Goal: Task Accomplishment & Management: Use online tool/utility

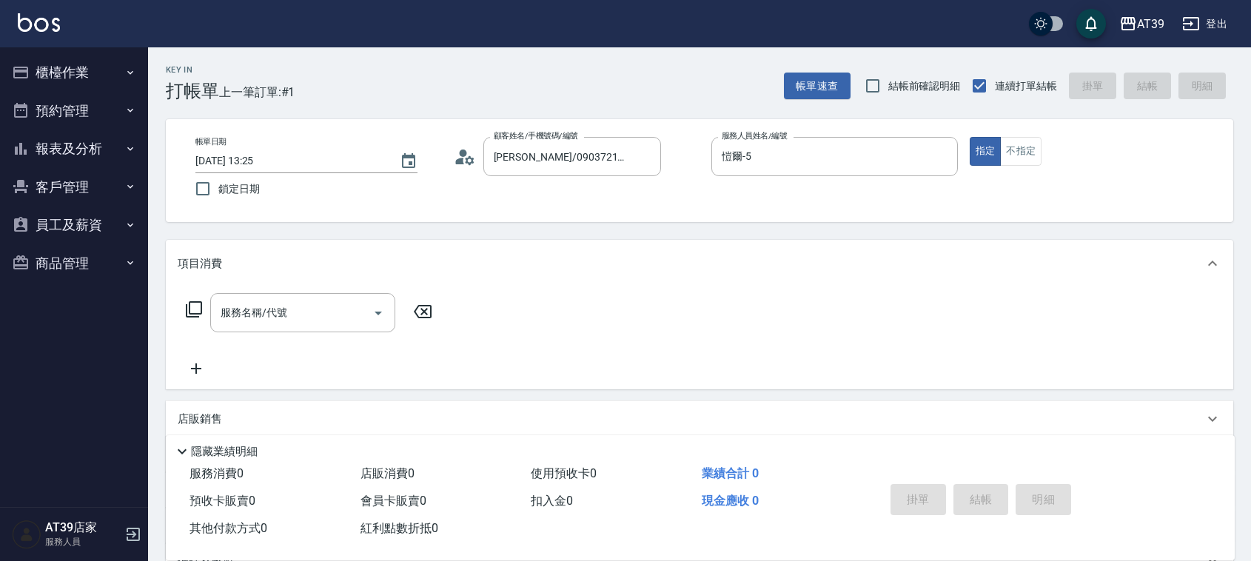
scroll to position [158, 0]
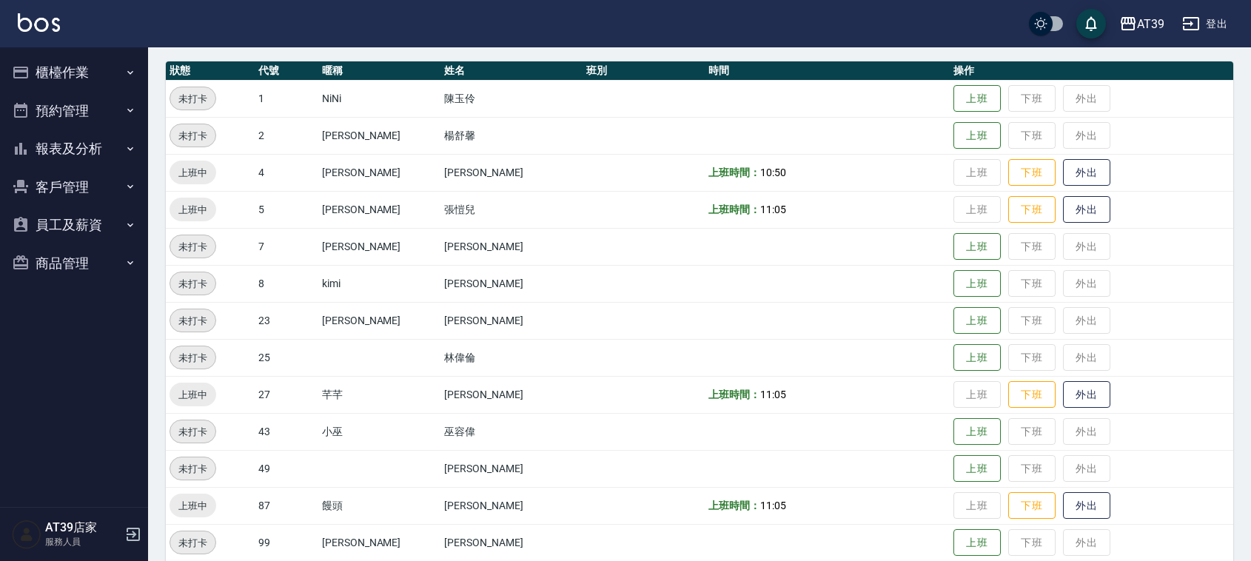
scroll to position [185, 0]
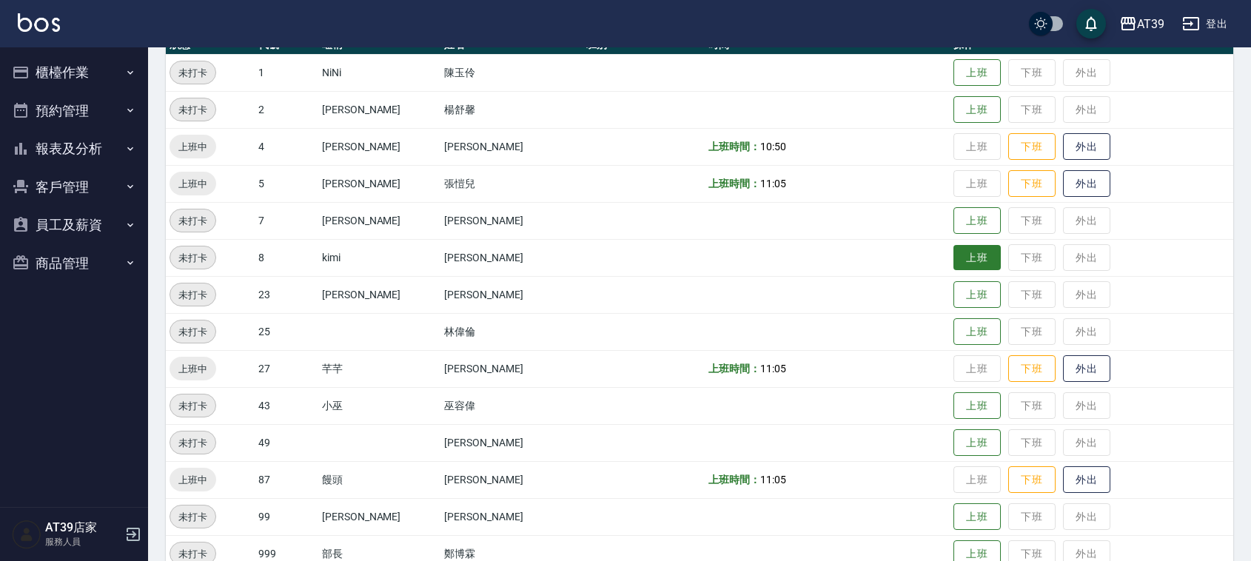
click at [971, 250] on button "上班" at bounding box center [977, 258] width 47 height 26
click at [1009, 269] on button "下班" at bounding box center [1032, 258] width 47 height 26
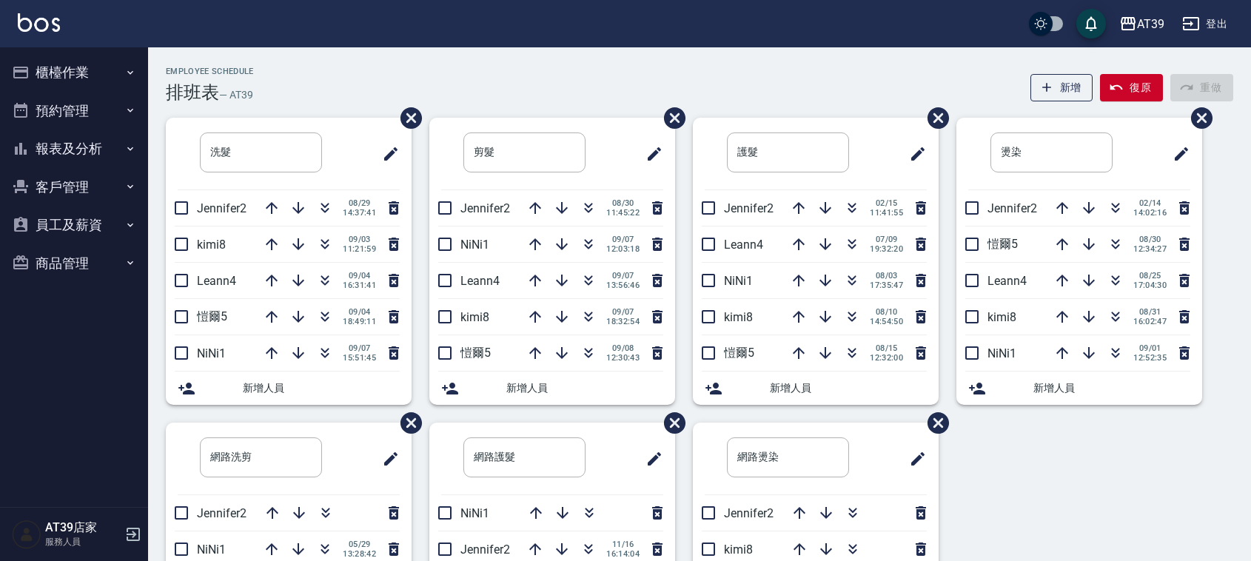
click at [209, 78] on div "Employee Schedule 排班表 — AT39" at bounding box center [210, 85] width 88 height 36
click at [312, 72] on div "Employee Schedule 排班表 — AT39 新增 復原 重做" at bounding box center [700, 85] width 1068 height 36
